Goal: Find specific fact

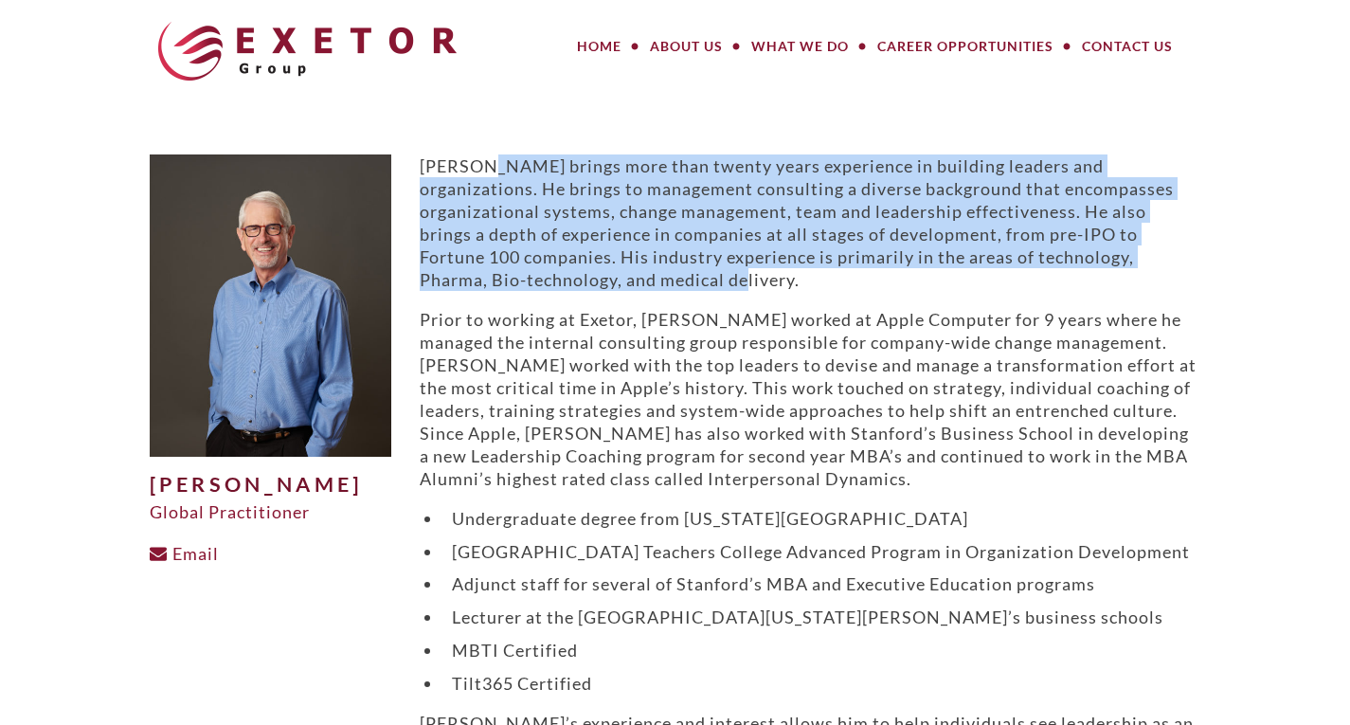
drag, startPoint x: 485, startPoint y: 170, endPoint x: 887, endPoint y: 275, distance: 415.3
click at [887, 275] on p "[PERSON_NAME] brings more than twenty years experience in building leaders and …" at bounding box center [811, 222] width 782 height 136
copy p "brings more than twenty years experience in building leaders and organizations.…"
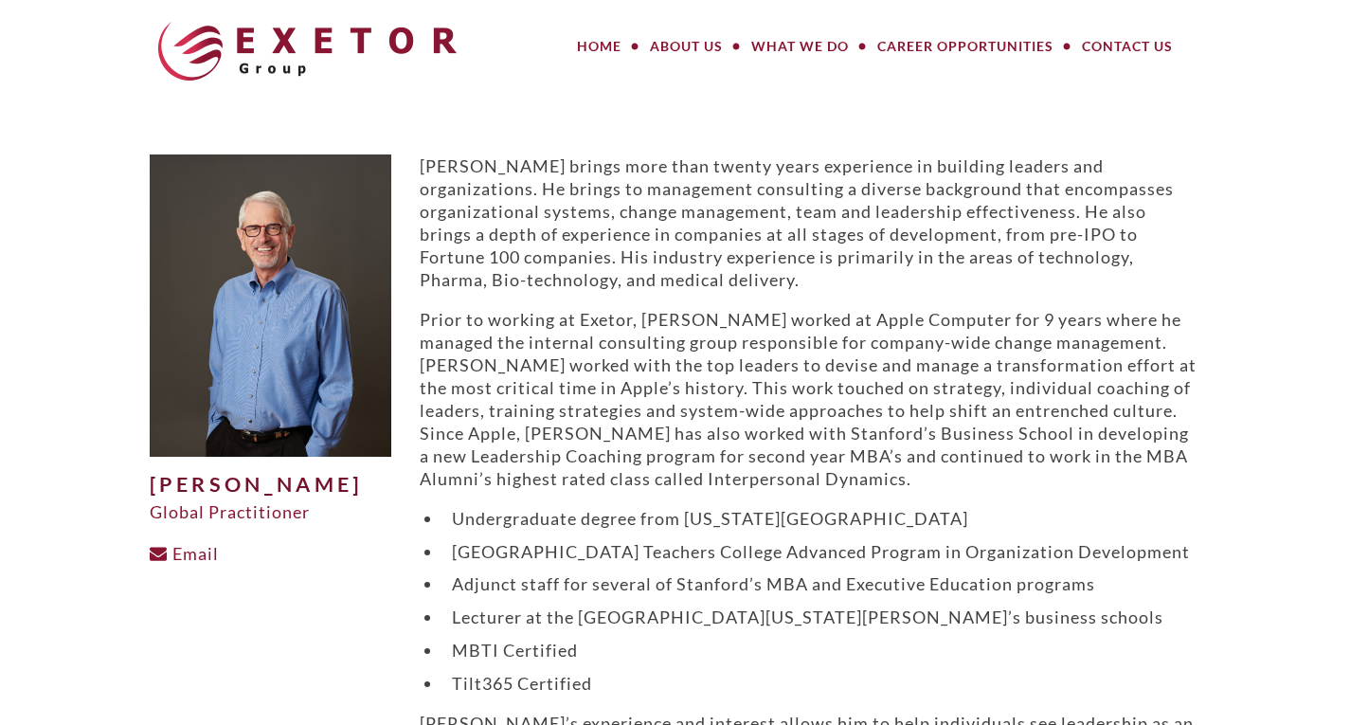
click at [571, 385] on p "Prior to working at Exetor, [PERSON_NAME] worked at Apple Computer for 9 years …" at bounding box center [811, 399] width 782 height 182
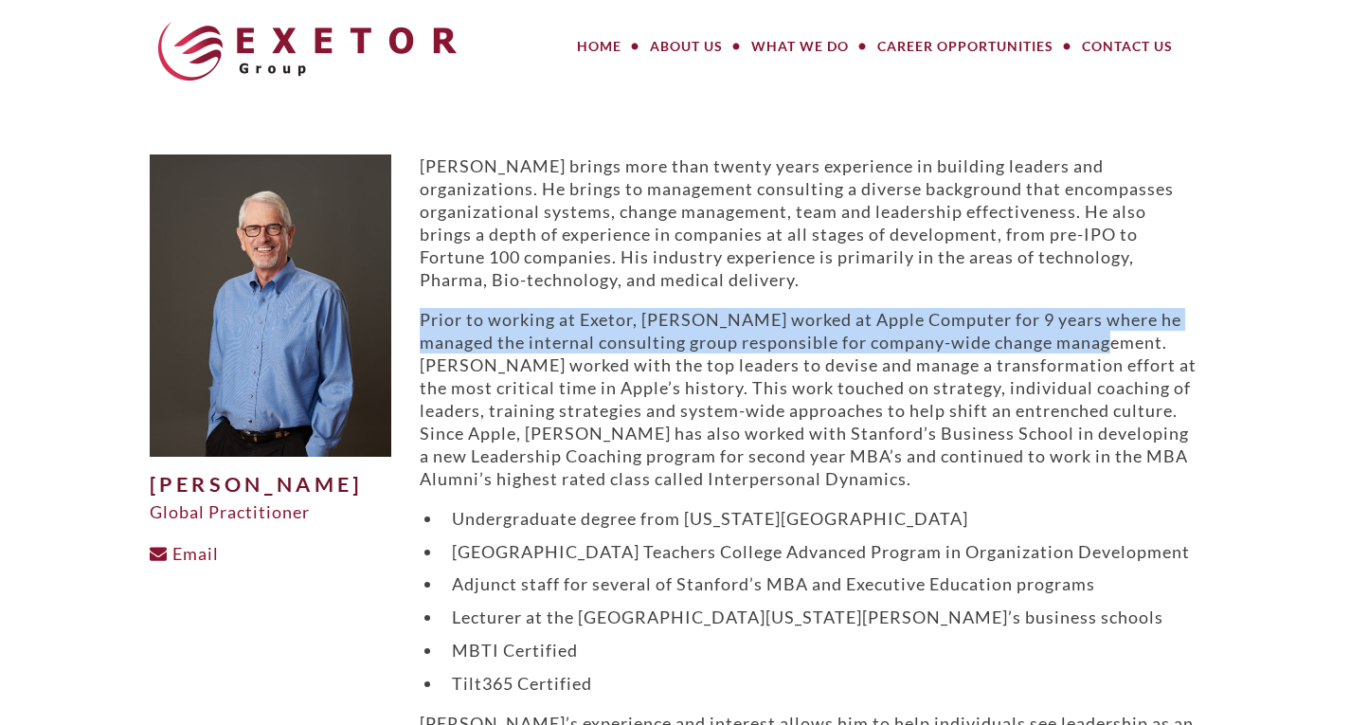
drag, startPoint x: 421, startPoint y: 320, endPoint x: 1098, endPoint y: 344, distance: 677.9
click at [1098, 344] on p "Prior to working at Exetor, [PERSON_NAME] worked at Apple Computer for 9 years …" at bounding box center [811, 399] width 782 height 182
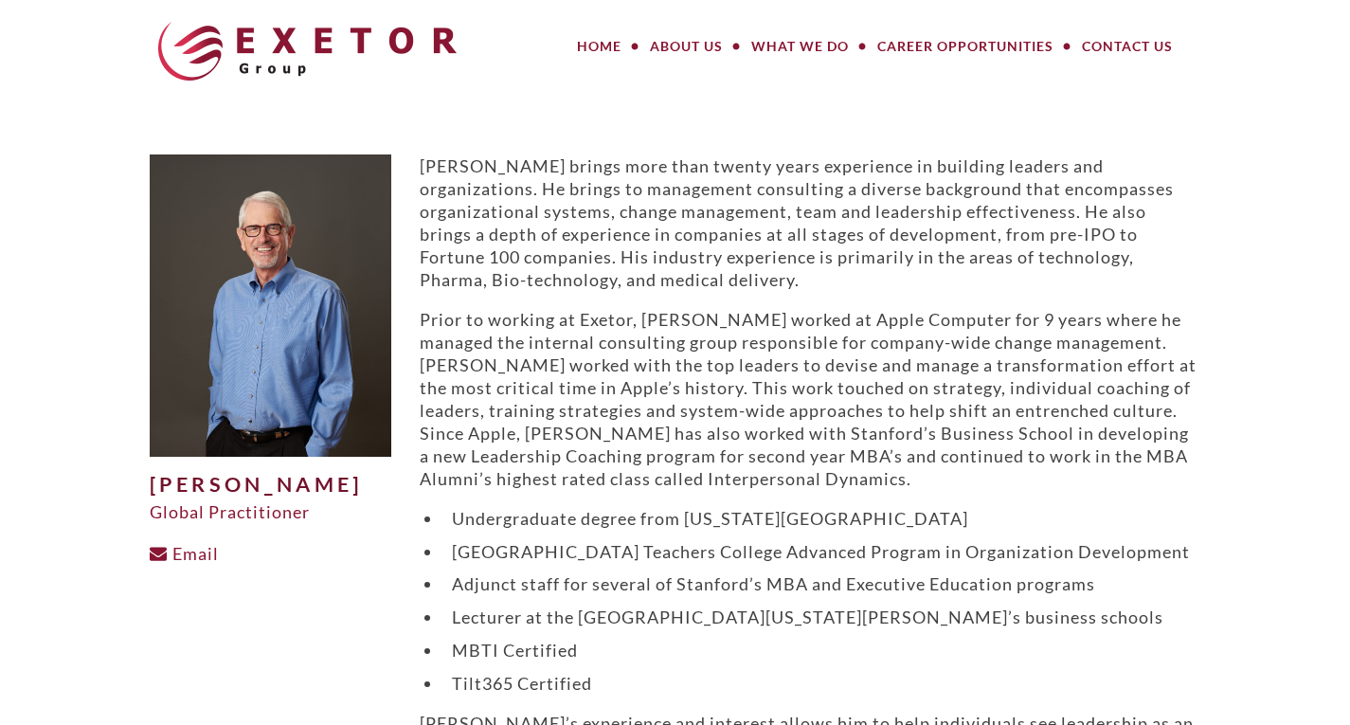
click at [659, 389] on p "Prior to working at Exetor, [PERSON_NAME] worked at Apple Computer for 9 years …" at bounding box center [811, 399] width 782 height 182
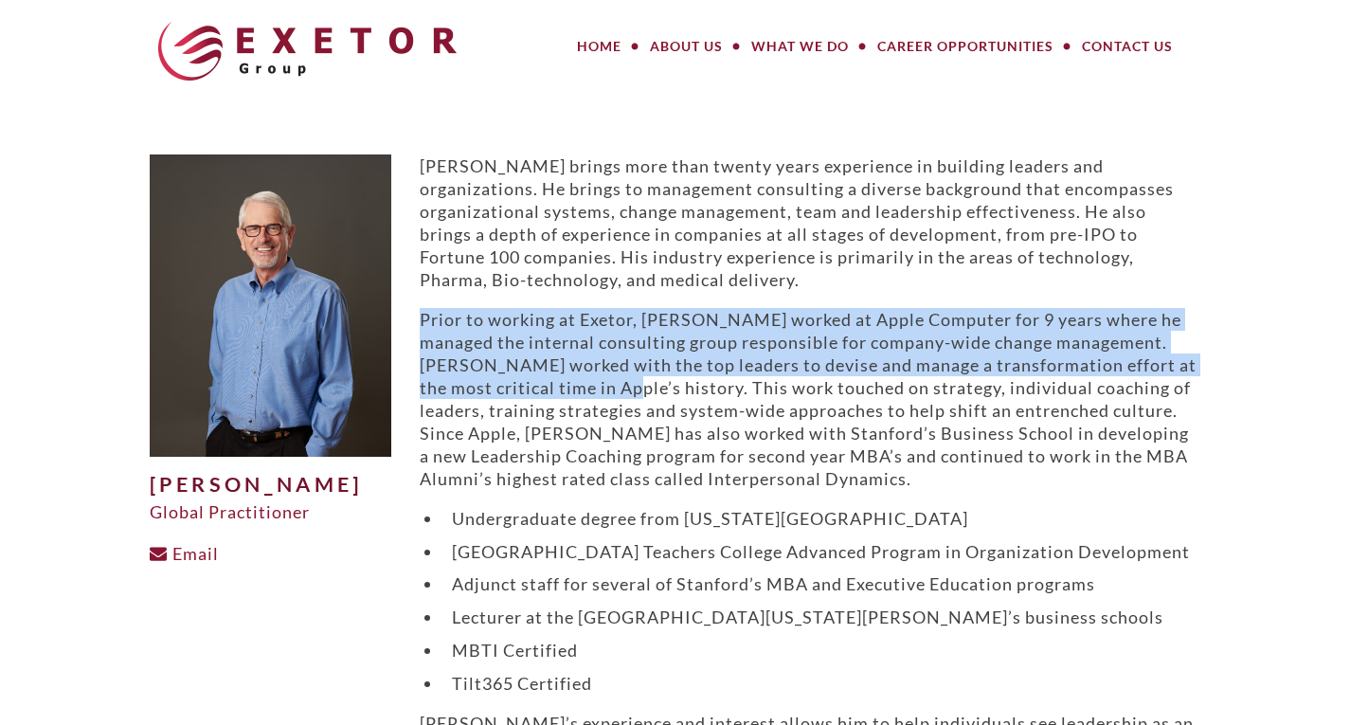
drag, startPoint x: 608, startPoint y: 385, endPoint x: 418, endPoint y: 312, distance: 204.0
click at [418, 312] on div "[PERSON_NAME] brings more than twenty years experience in building leaders and …" at bounding box center [811, 504] width 810 height 700
copy p "Prior to working at Exetor, [PERSON_NAME] worked at Apple Computer for 9 years …"
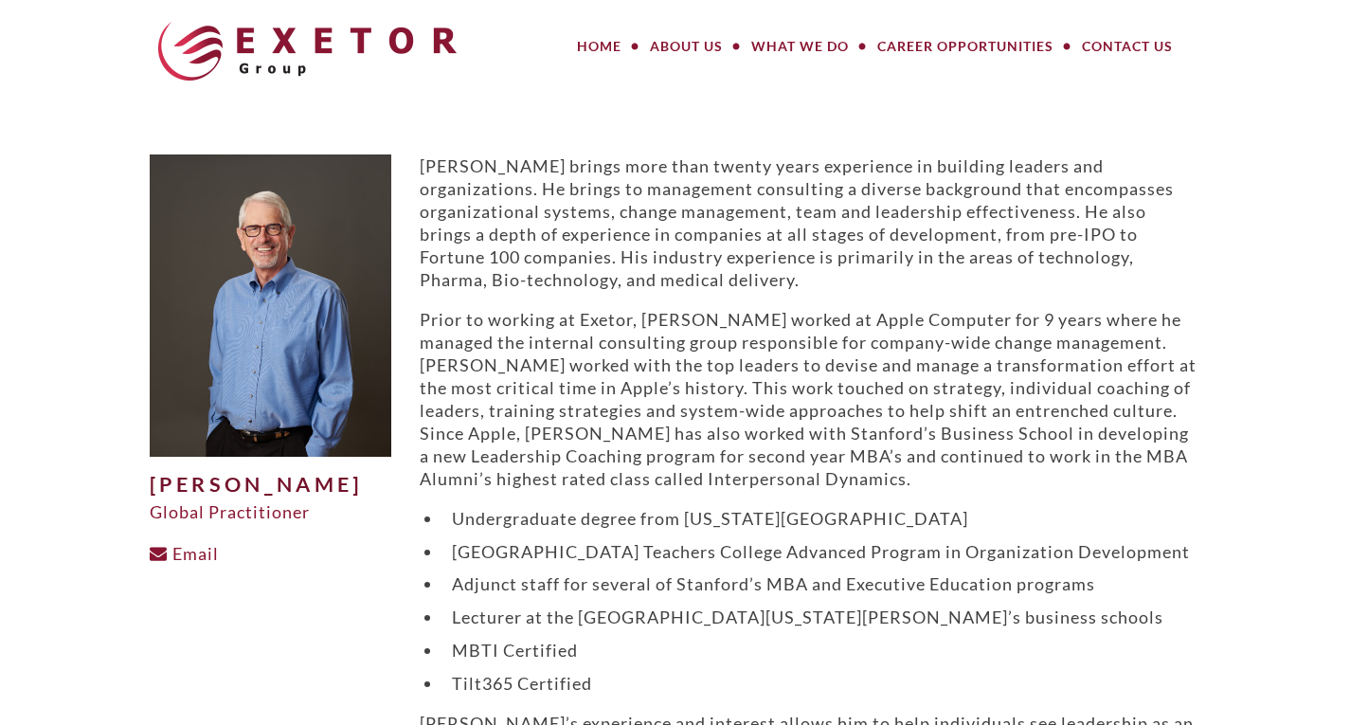
click at [918, 477] on p "Prior to working at Exetor, [PERSON_NAME] worked at Apple Computer for 9 years …" at bounding box center [811, 399] width 782 height 182
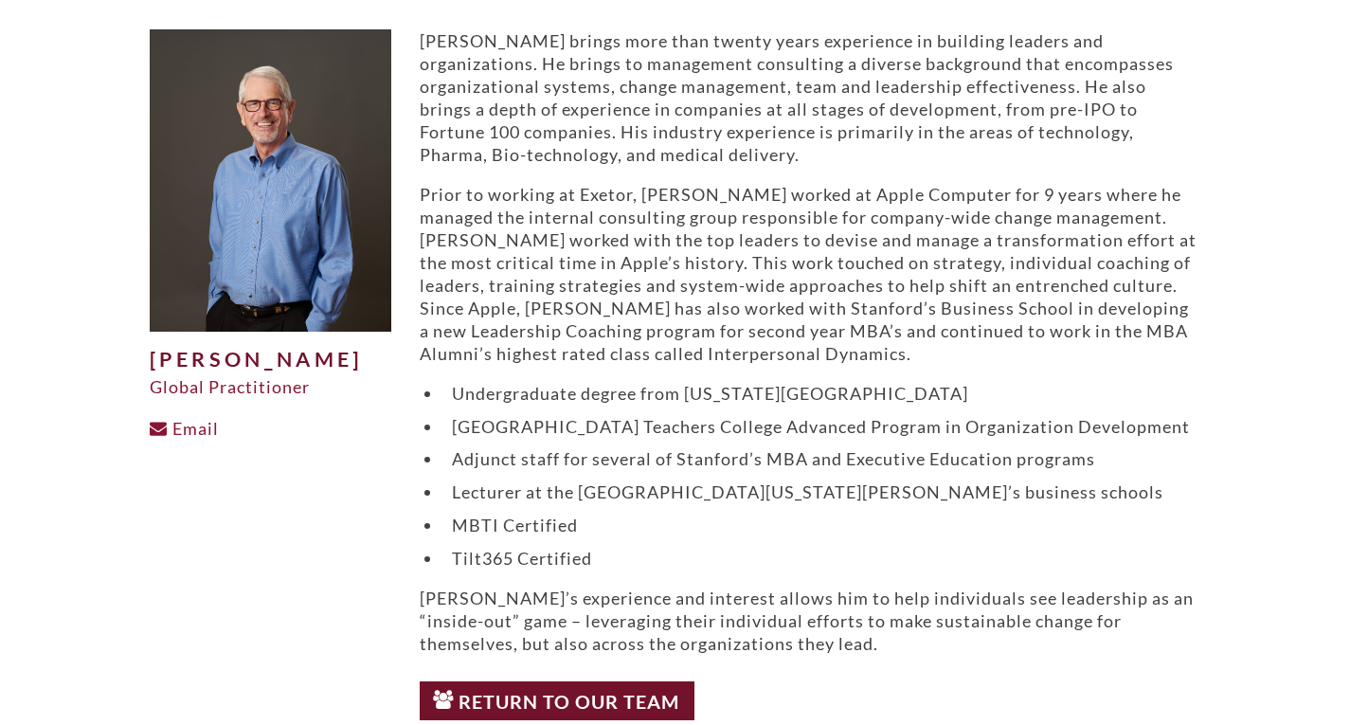
scroll to position [128, 0]
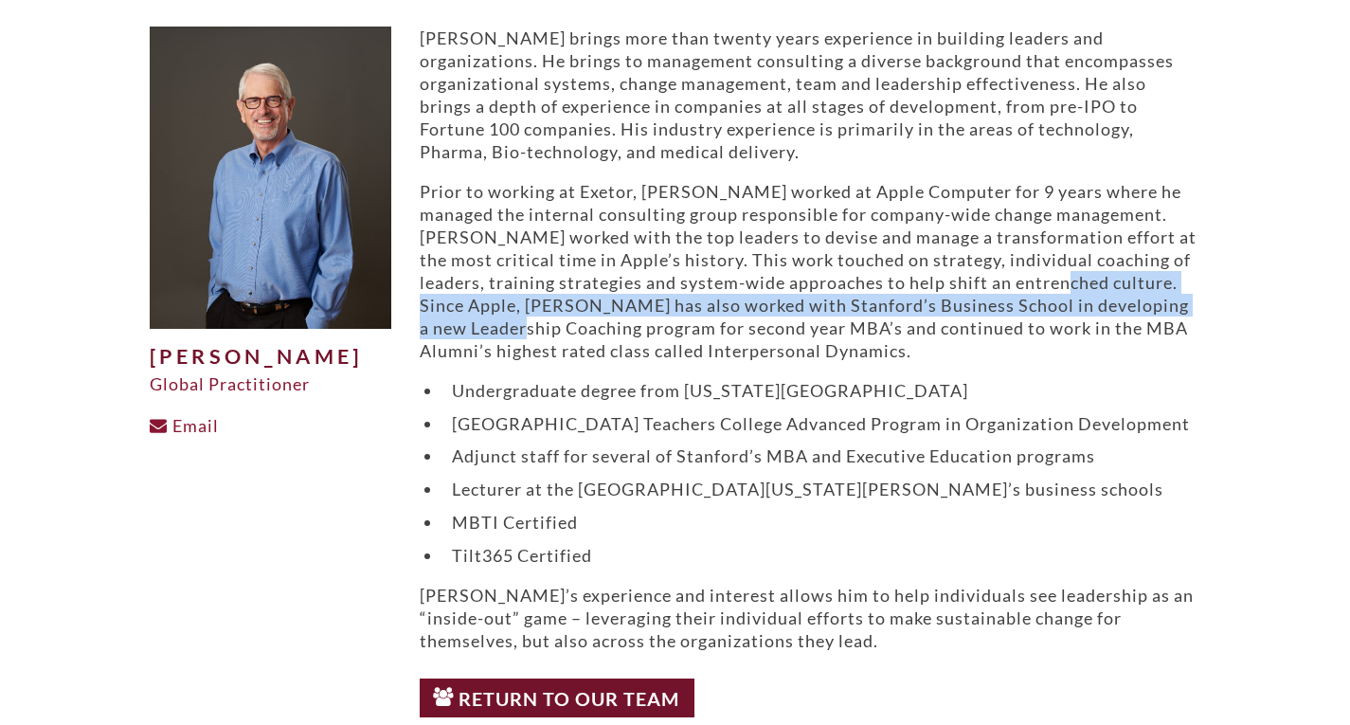
drag, startPoint x: 1047, startPoint y: 281, endPoint x: 566, endPoint y: 332, distance: 484.0
click at [566, 332] on p "Prior to working at Exetor, [PERSON_NAME] worked at Apple Computer for 9 years …" at bounding box center [811, 271] width 782 height 182
copy p "Since Apple, [PERSON_NAME] has also worked with Stanford’s Business School in d…"
